Goal: Information Seeking & Learning: Learn about a topic

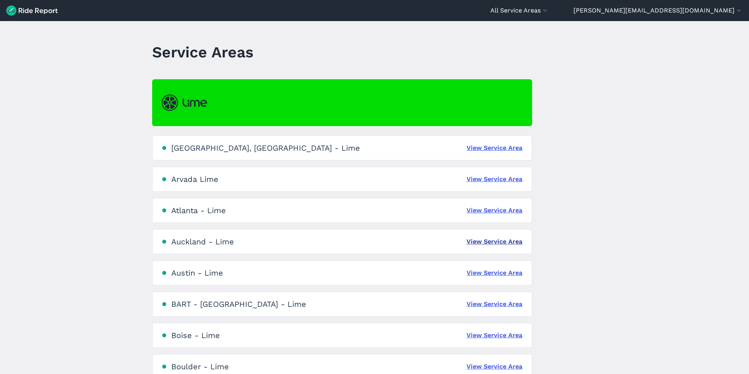
click at [472, 240] on link "View Service Area" at bounding box center [494, 241] width 56 height 9
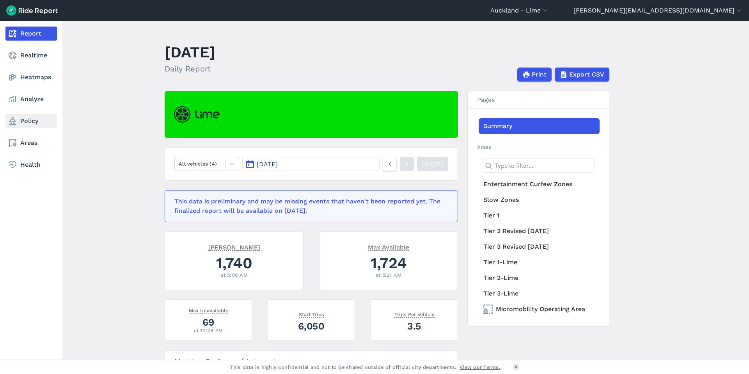
click at [24, 122] on link "Policy" at bounding box center [30, 121] width 51 height 14
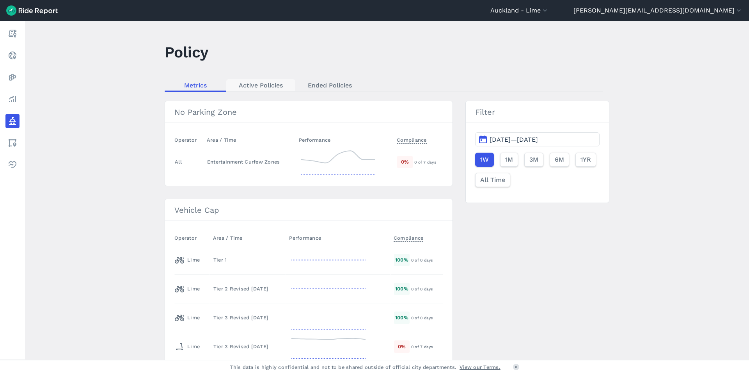
click at [278, 86] on link "Active Policies" at bounding box center [260, 85] width 69 height 12
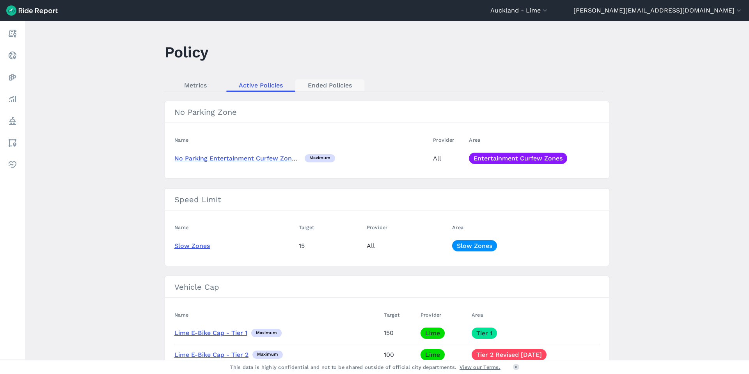
click at [316, 83] on link "Ended Policies" at bounding box center [329, 85] width 69 height 12
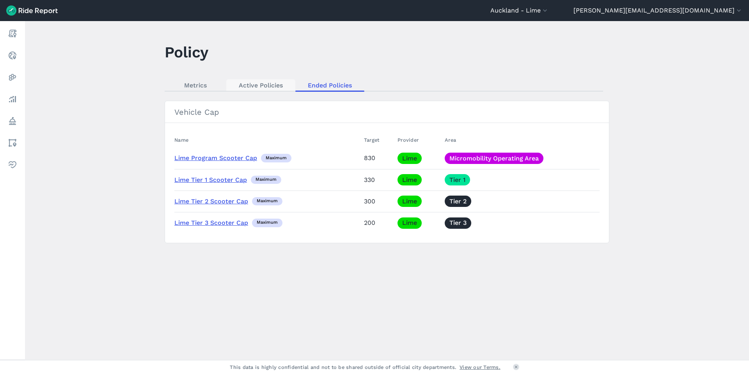
click at [264, 85] on link "Active Policies" at bounding box center [260, 85] width 69 height 12
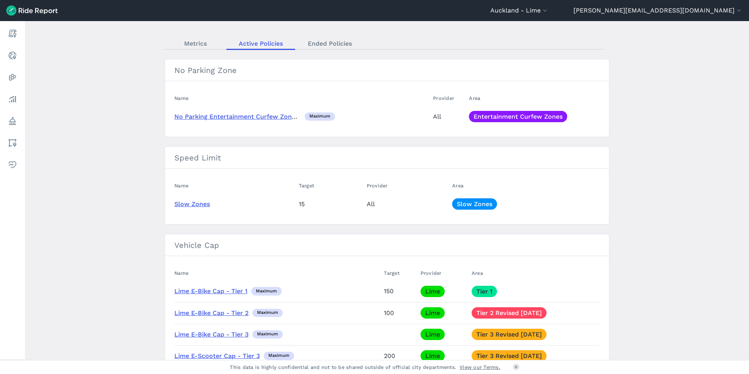
scroll to position [13, 0]
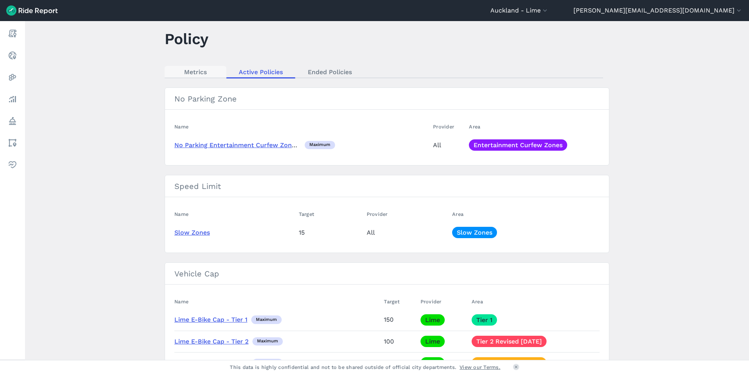
click at [188, 74] on link "Metrics" at bounding box center [196, 72] width 62 height 12
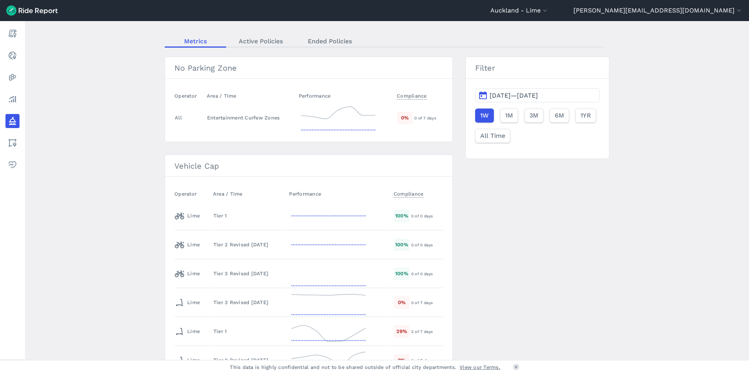
scroll to position [126, 0]
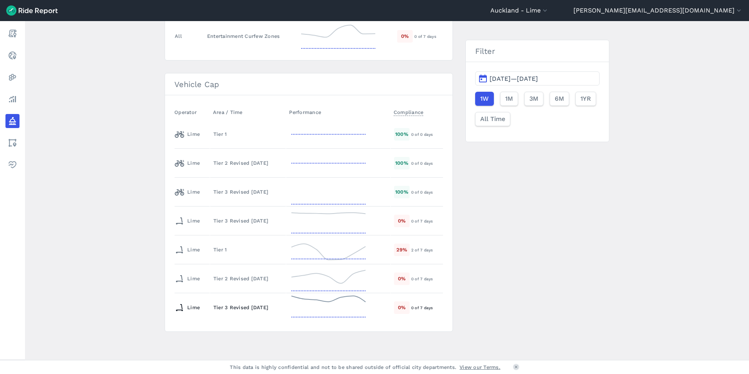
click at [225, 307] on div "Tier 3 Revised [DATE]" at bounding box center [247, 306] width 69 height 7
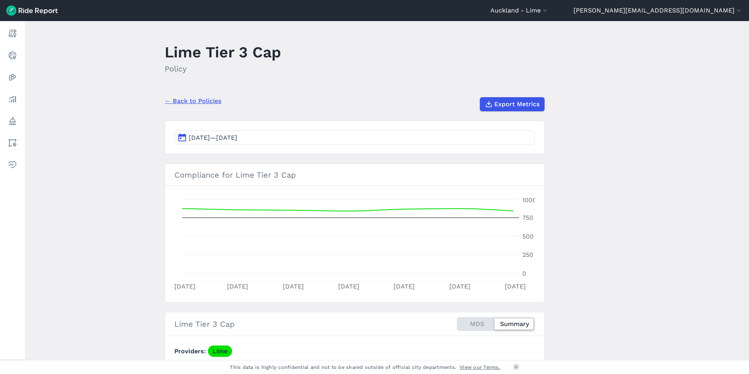
click at [339, 143] on button "[DATE]—[DATE]" at bounding box center [354, 137] width 360 height 14
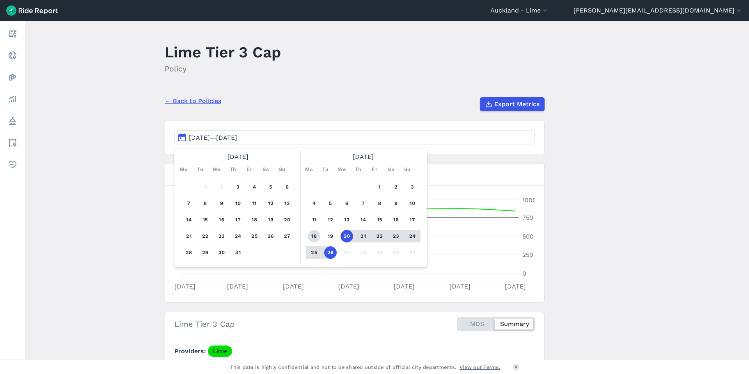
click at [313, 236] on button "18" at bounding box center [314, 236] width 12 height 12
click at [412, 234] on button "24" at bounding box center [412, 236] width 12 height 12
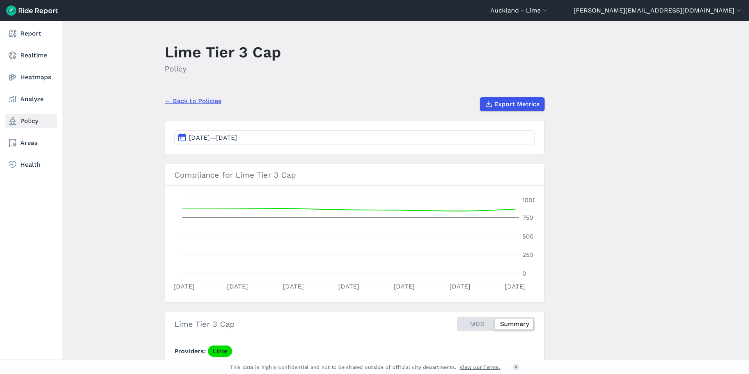
click at [26, 122] on link "Policy" at bounding box center [30, 121] width 51 height 14
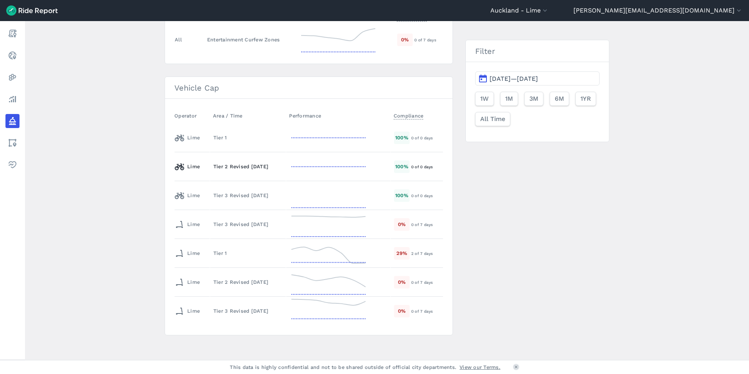
scroll to position [126, 0]
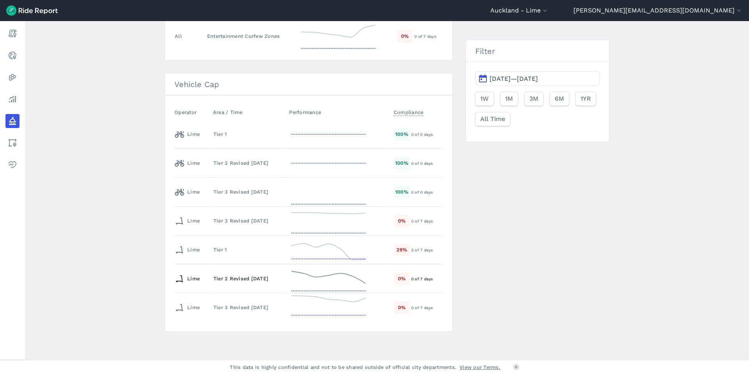
click at [250, 282] on td "Tier 2 Revised [DATE]" at bounding box center [248, 278] width 76 height 29
